Goal: Information Seeking & Learning: Learn about a topic

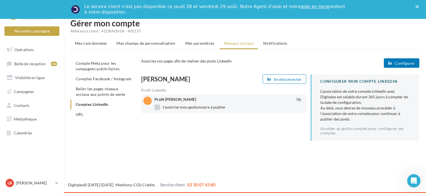
click at [158, 106] on label "J'autorise mon gestionnaire à publier" at bounding box center [189, 107] width 71 height 6
click at [159, 107] on label "J'autorise mon gestionnaire à publier" at bounding box center [189, 107] width 71 height 6
click at [269, 138] on div "Laetitia Bonnot Se déconnecter Profil LinkedIn Profil Laetitia Bonnot J'autoris…" at bounding box center [282, 109] width 283 height 71
click at [105, 105] on ul "Compte Meta pour les campagnes publicitaires Comptes Facebook / Instagram Relie…" at bounding box center [103, 88] width 66 height 61
click at [102, 103] on ul "Compte Meta pour les campagnes publicitaires Comptes Facebook / Instagram Relie…" at bounding box center [103, 88] width 66 height 61
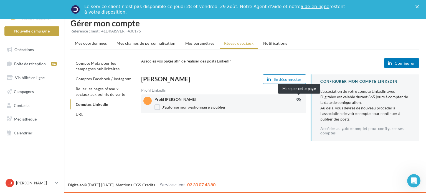
click at [297, 100] on icon "button" at bounding box center [298, 100] width 5 height 4
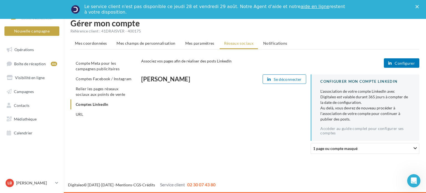
click at [409, 147] on div "1 page ou compte masqué" at bounding box center [367, 148] width 108 height 6
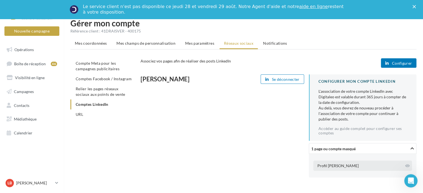
click at [354, 166] on div "Profil Laetitia Bonnot" at bounding box center [362, 165] width 99 height 10
click at [408, 164] on icon at bounding box center [407, 166] width 4 height 4
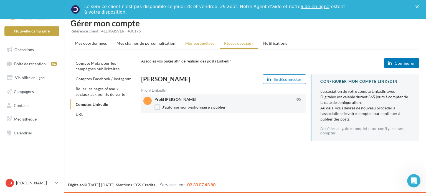
click at [204, 43] on span "Mes paramètres" at bounding box center [199, 43] width 29 height 5
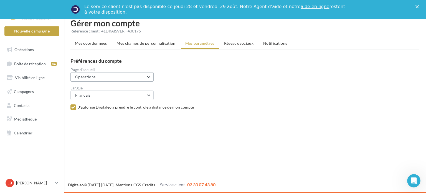
click at [147, 76] on button "Opérations" at bounding box center [111, 76] width 83 height 9
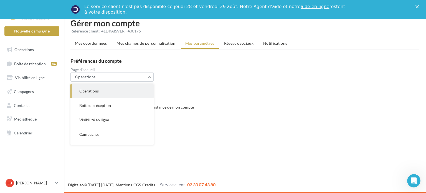
click at [202, 117] on div "Gérer mon compte Référence client : 41DRAISVER - 400175 Mes coordonnées Mes cha…" at bounding box center [245, 69] width 362 height 101
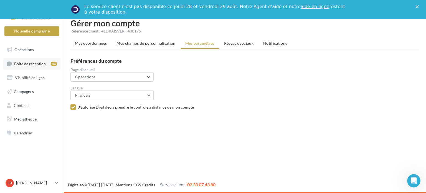
click at [42, 62] on span "Boîte de réception" at bounding box center [30, 63] width 32 height 5
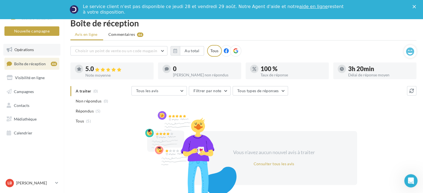
click at [27, 49] on span "Opérations" at bounding box center [23, 49] width 19 height 5
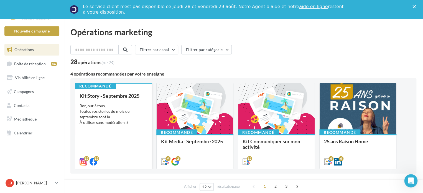
click at [111, 112] on div "Bonjour à tous, Toutes vos stories du mois de septembre sont là. À utiliser san…" at bounding box center [114, 114] width 68 height 22
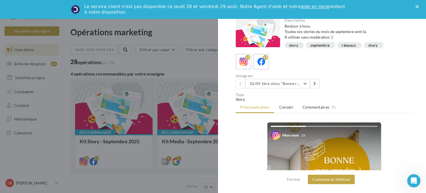
click at [186, 65] on div at bounding box center [213, 96] width 426 height 193
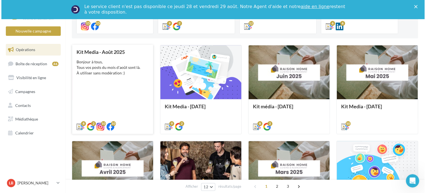
scroll to position [139, 0]
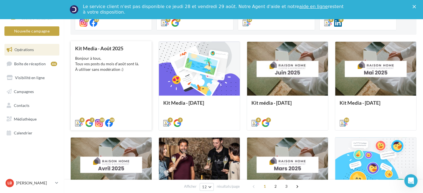
click at [114, 74] on div "Kit Media - Août 2025 Bonjour à tous, Tous vos posts du mois d'août sont là. À …" at bounding box center [111, 85] width 72 height 80
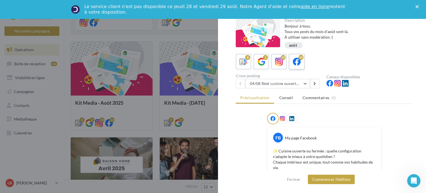
click at [299, 63] on icon at bounding box center [297, 62] width 8 height 8
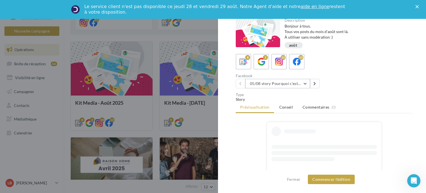
click at [304, 83] on button "05/08 story Pourquoi c'est différent avec moi ?" at bounding box center [277, 83] width 65 height 9
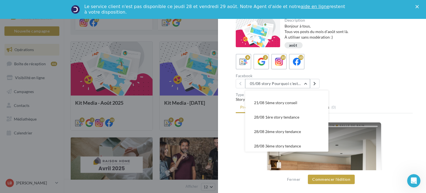
scroll to position [89, 0]
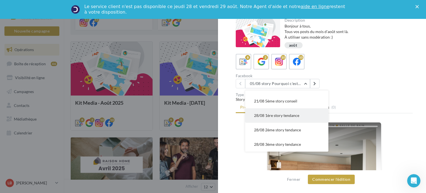
click at [289, 117] on span "28/08 1ère story tendance" at bounding box center [276, 115] width 45 height 5
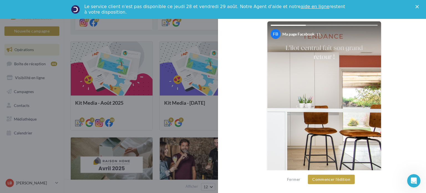
scroll to position [45, 0]
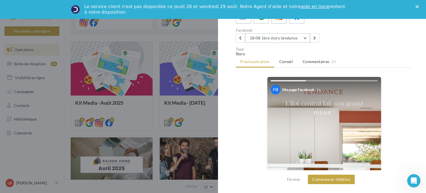
click at [305, 37] on button "28/08 1ère story tendance" at bounding box center [277, 37] width 65 height 9
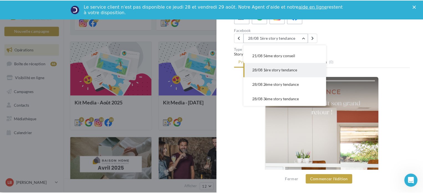
scroll to position [86, 0]
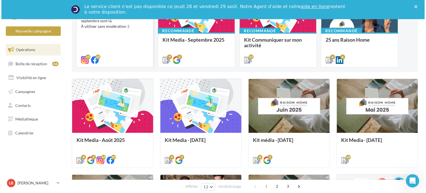
scroll to position [55, 0]
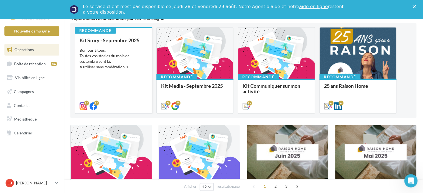
click at [119, 70] on div "Kit Story - Septembre 2025 Bonjour à tous, Toutes vos stories du mois de septem…" at bounding box center [114, 72] width 68 height 71
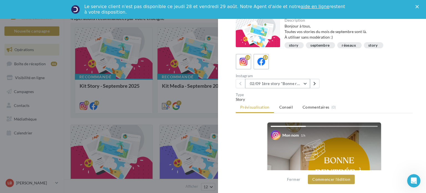
click at [299, 82] on button "02/09 1ère story "Bonne rentrée"" at bounding box center [277, 83] width 65 height 9
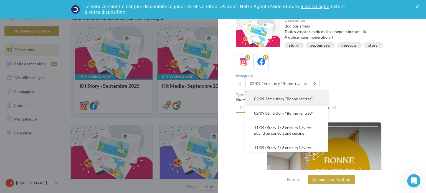
scroll to position [0, 0]
click at [277, 99] on span "02/09 1ère story "Bonne rentrée"" at bounding box center [282, 97] width 57 height 5
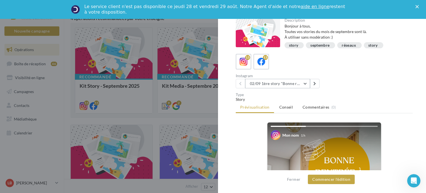
click at [301, 82] on button "02/09 1ère story "Bonne rentrée"" at bounding box center [277, 83] width 65 height 9
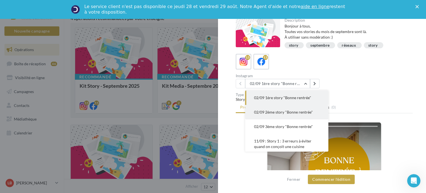
click at [278, 112] on span "02/09 2ème story "Bonne rentrée"" at bounding box center [283, 112] width 59 height 5
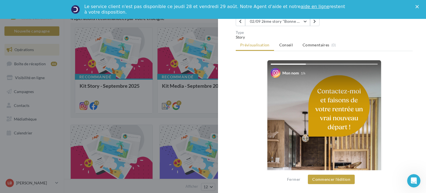
scroll to position [45, 0]
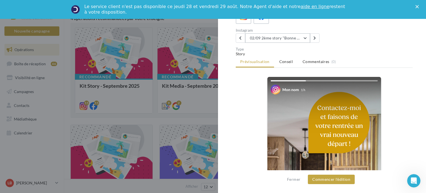
click at [300, 36] on button "02/09 2ème story "Bonne rentrée"" at bounding box center [277, 37] width 65 height 9
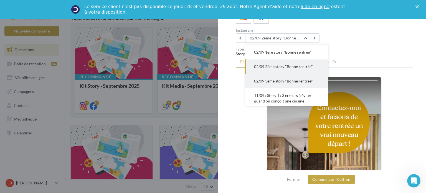
click at [285, 80] on span "02/09 3ème story "Bonne rentrée"" at bounding box center [283, 80] width 59 height 5
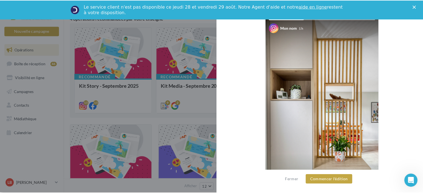
scroll to position [101, 0]
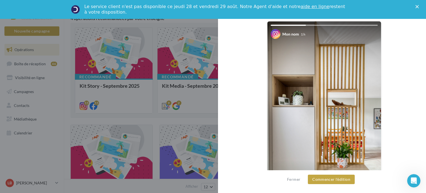
click at [186, 25] on div at bounding box center [213, 96] width 426 height 193
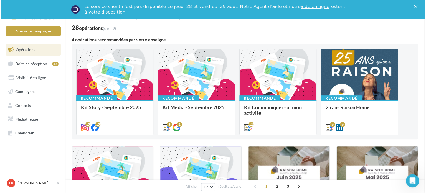
scroll to position [0, 0]
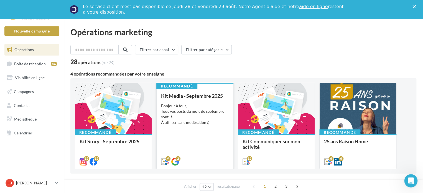
click at [194, 114] on div "Bonjour à tous, Tous vos posts du mois de septembre sont là. À utiliser sans mo…" at bounding box center [195, 114] width 68 height 22
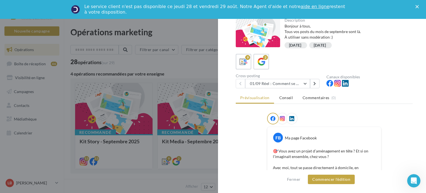
scroll to position [28, 0]
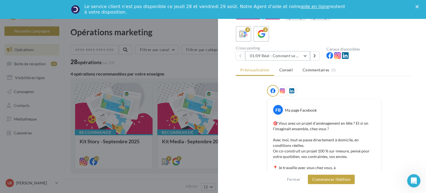
click at [304, 53] on button "01/09 Réel : Comment se passe un projet Raison Home ?" at bounding box center [277, 55] width 65 height 9
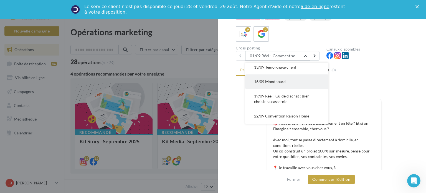
scroll to position [55, 0]
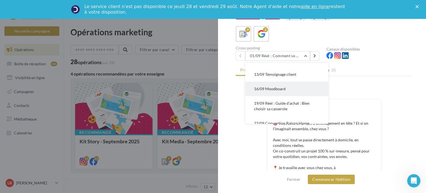
click at [283, 88] on span "16/09 Moodboard" at bounding box center [270, 88] width 32 height 5
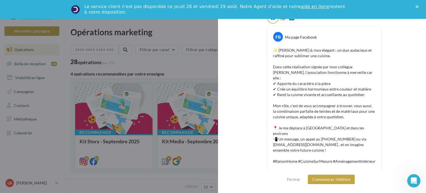
scroll to position [0, 0]
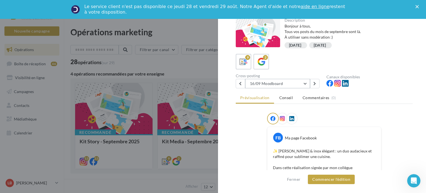
click at [304, 82] on button "16/09 Moodboard" at bounding box center [277, 83] width 65 height 9
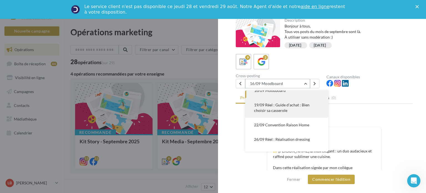
scroll to position [91, 0]
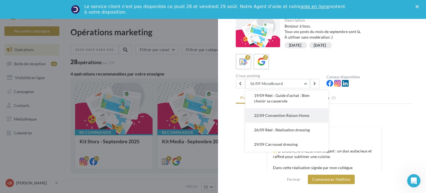
click at [289, 116] on span "22/09 Convention Raison Home" at bounding box center [281, 115] width 55 height 5
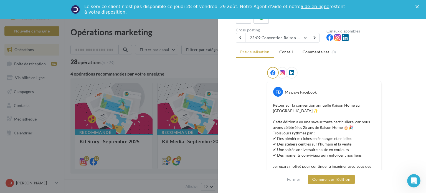
scroll to position [45, 0]
click at [299, 38] on button "22/09 Convention Raison Home" at bounding box center [277, 38] width 65 height 9
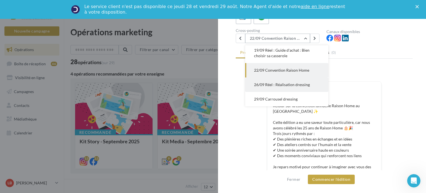
scroll to position [73, 0]
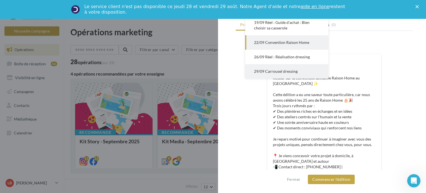
click at [287, 69] on span "29/09 Carrousel dressing" at bounding box center [276, 71] width 44 height 5
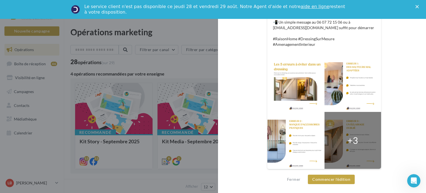
scroll to position [96, 0]
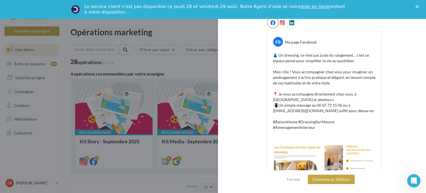
click at [418, 7] on polygon "Fermer" at bounding box center [416, 6] width 3 height 3
